Goal: Check status: Check status

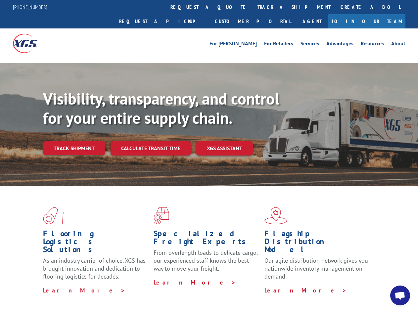
click at [209, 156] on div "Visibility, transparency, and control for your entire supply chain. Track shipm…" at bounding box center [230, 135] width 375 height 92
click at [252, 7] on link "track a shipment" at bounding box center [293, 7] width 83 height 14
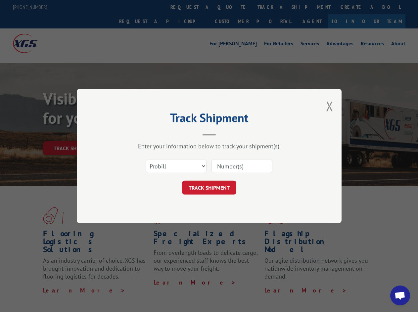
click at [231, 7] on div "Track Shipment Enter your information below to track your shipment(s). Select c…" at bounding box center [209, 156] width 418 height 312
click at [272, 7] on div "Track Shipment Enter your information below to track your shipment(s). Select c…" at bounding box center [209, 156] width 418 height 312
click at [74, 134] on div "Track Shipment Enter your information below to track your shipment(s). Select c…" at bounding box center [209, 156] width 418 height 312
click at [150, 134] on header "Track Shipment" at bounding box center [209, 124] width 199 height 23
click at [225, 134] on header "Track Shipment" at bounding box center [209, 124] width 199 height 23
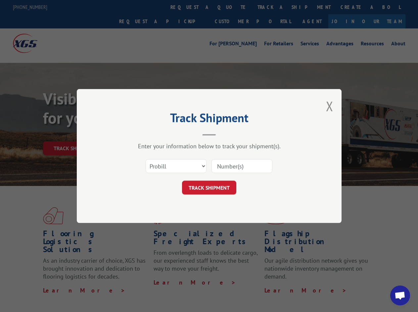
click at [400, 296] on span "Open chat" at bounding box center [399, 296] width 11 height 9
